Goal: Browse casually

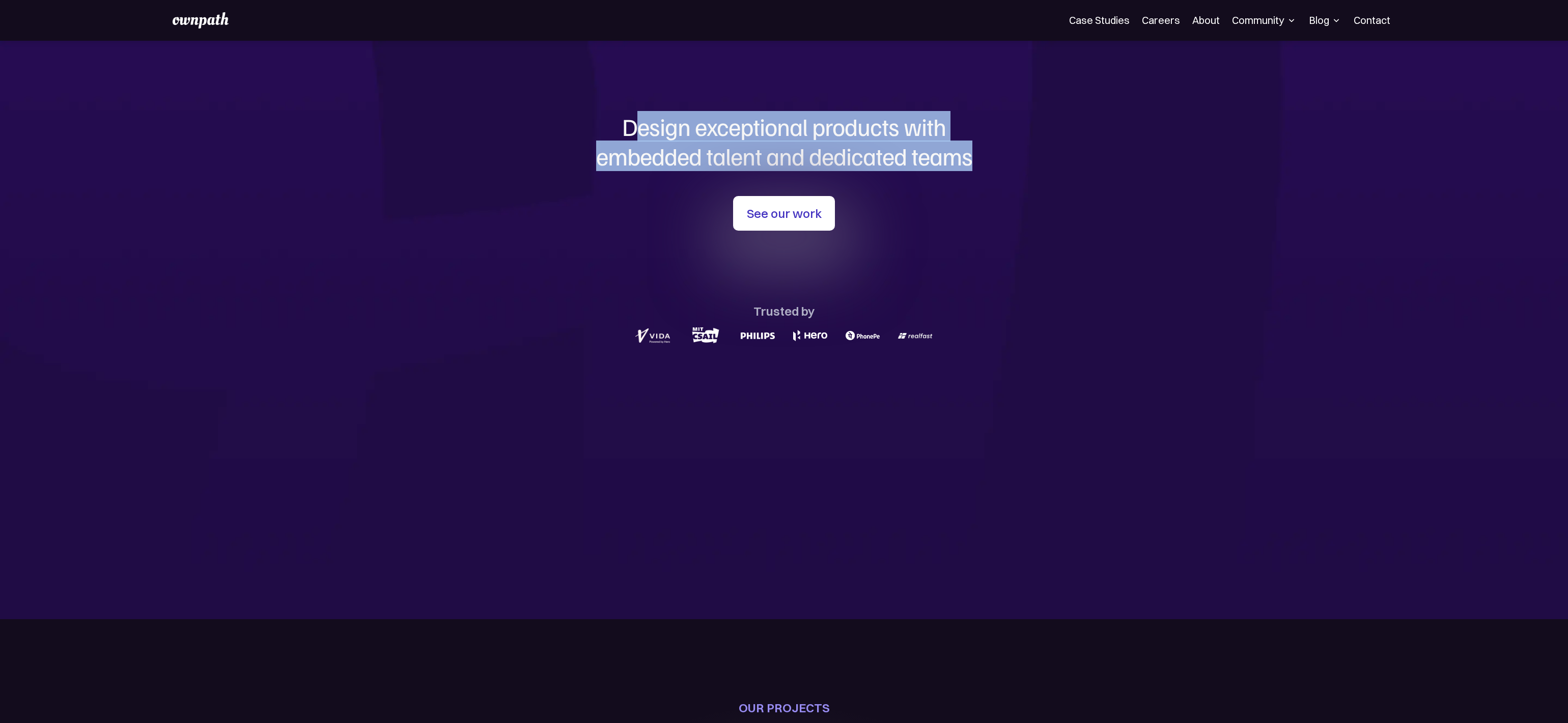
drag, startPoint x: 632, startPoint y: 125, endPoint x: 998, endPoint y: 169, distance: 368.6
click at [998, 169] on h1 "Design exceptional products with embedded talent and dedicated teams" at bounding box center [784, 141] width 489 height 58
drag, startPoint x: 739, startPoint y: 136, endPoint x: 999, endPoint y: 406, distance: 374.8
click at [999, 405] on div "Design exceptional products with embedded talent and dedicated teams with us Se…" at bounding box center [784, 229] width 489 height 377
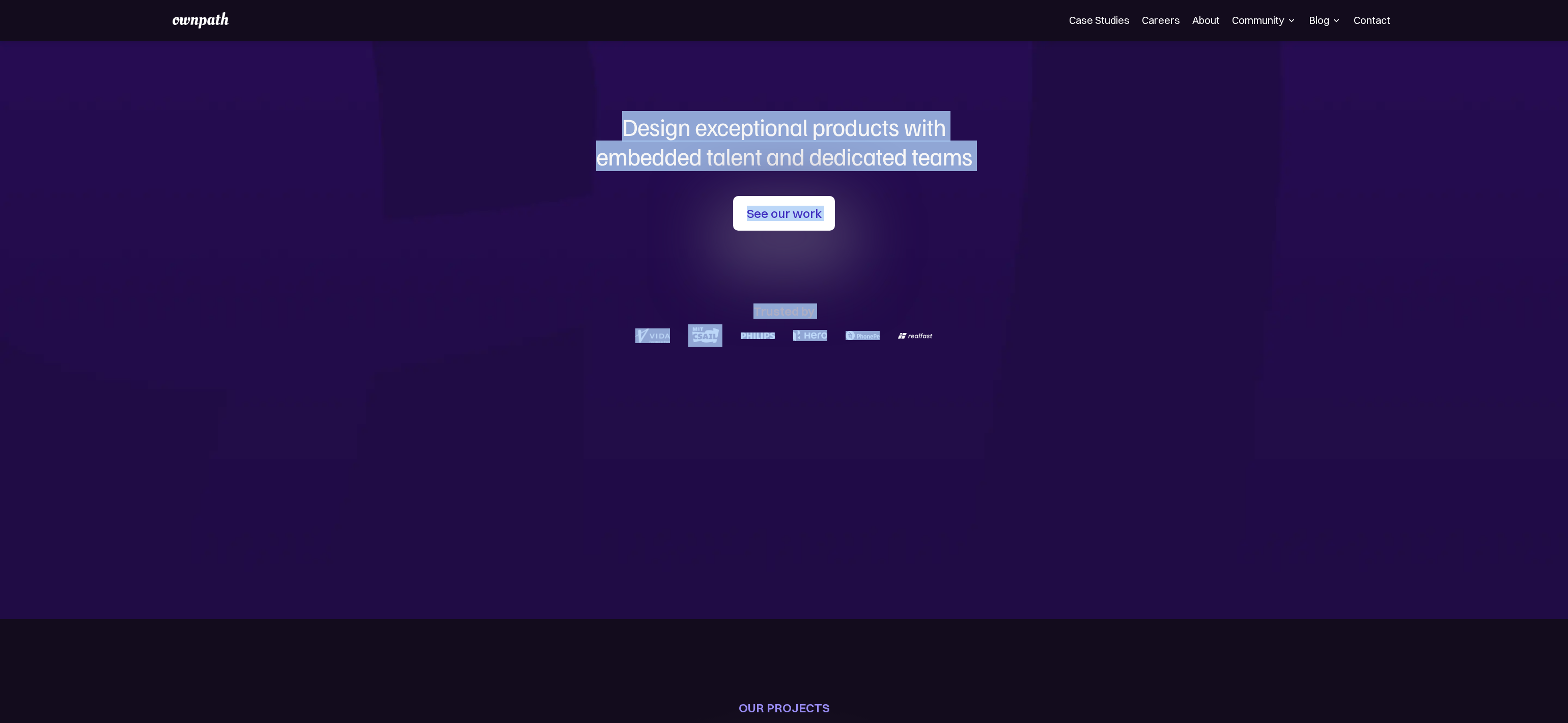
click at [997, 410] on div "Design exceptional products with embedded talent and dedicated teams with us Se…" at bounding box center [784, 229] width 489 height 377
drag, startPoint x: 619, startPoint y: 126, endPoint x: 1062, endPoint y: 218, distance: 452.5
click at [1062, 218] on section "Design exceptional products with embedded talent and dedicated teams with us Se…" at bounding box center [784, 330] width 1568 height 578
click at [982, 215] on div "See our work Trusted by" at bounding box center [784, 271] width 489 height 151
drag, startPoint x: 626, startPoint y: 128, endPoint x: 971, endPoint y: 169, distance: 347.4
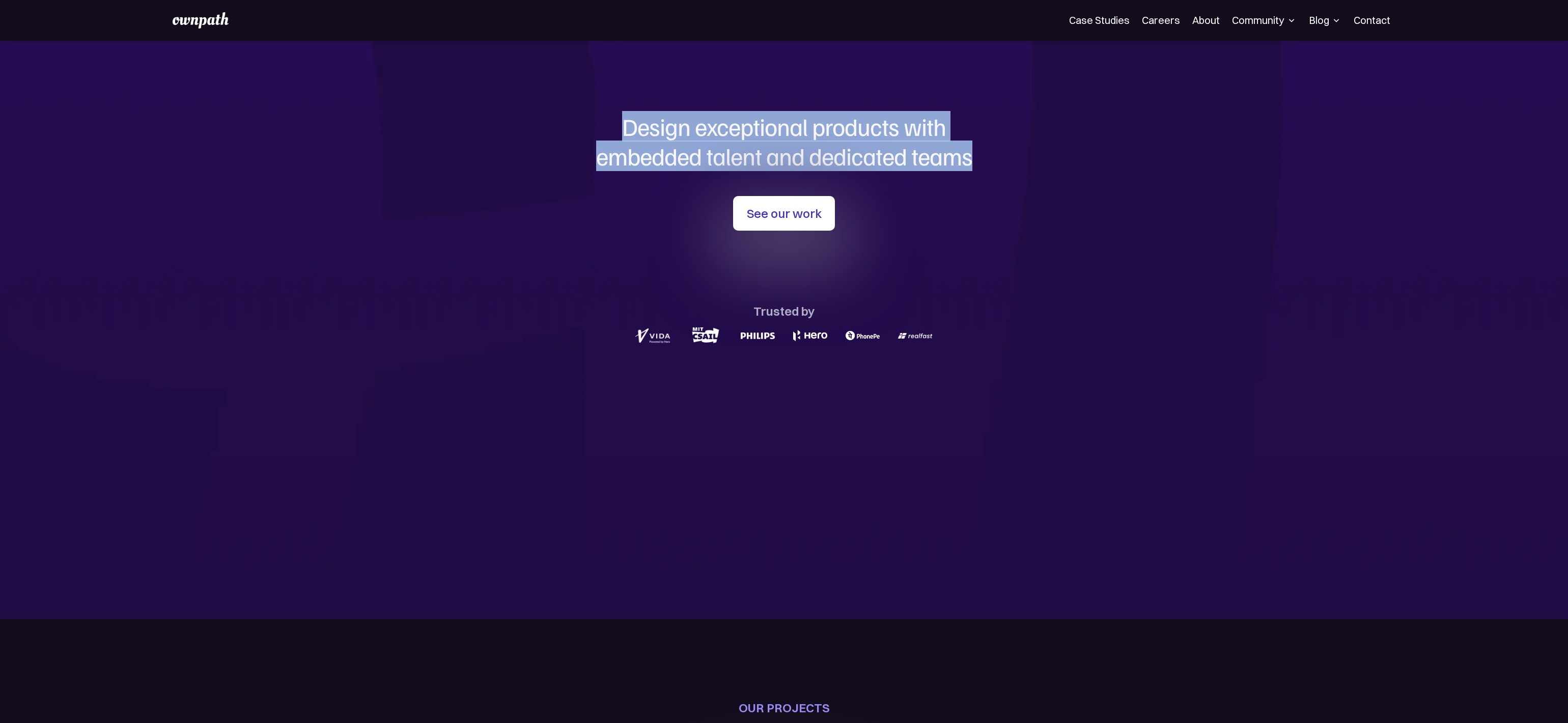
click at [971, 169] on h1 "Design exceptional products with embedded talent and dedicated teams" at bounding box center [784, 141] width 489 height 58
click at [972, 166] on h1 "Design exceptional products with embedded talent and dedicated teams" at bounding box center [784, 141] width 489 height 58
